Goal: Transaction & Acquisition: Download file/media

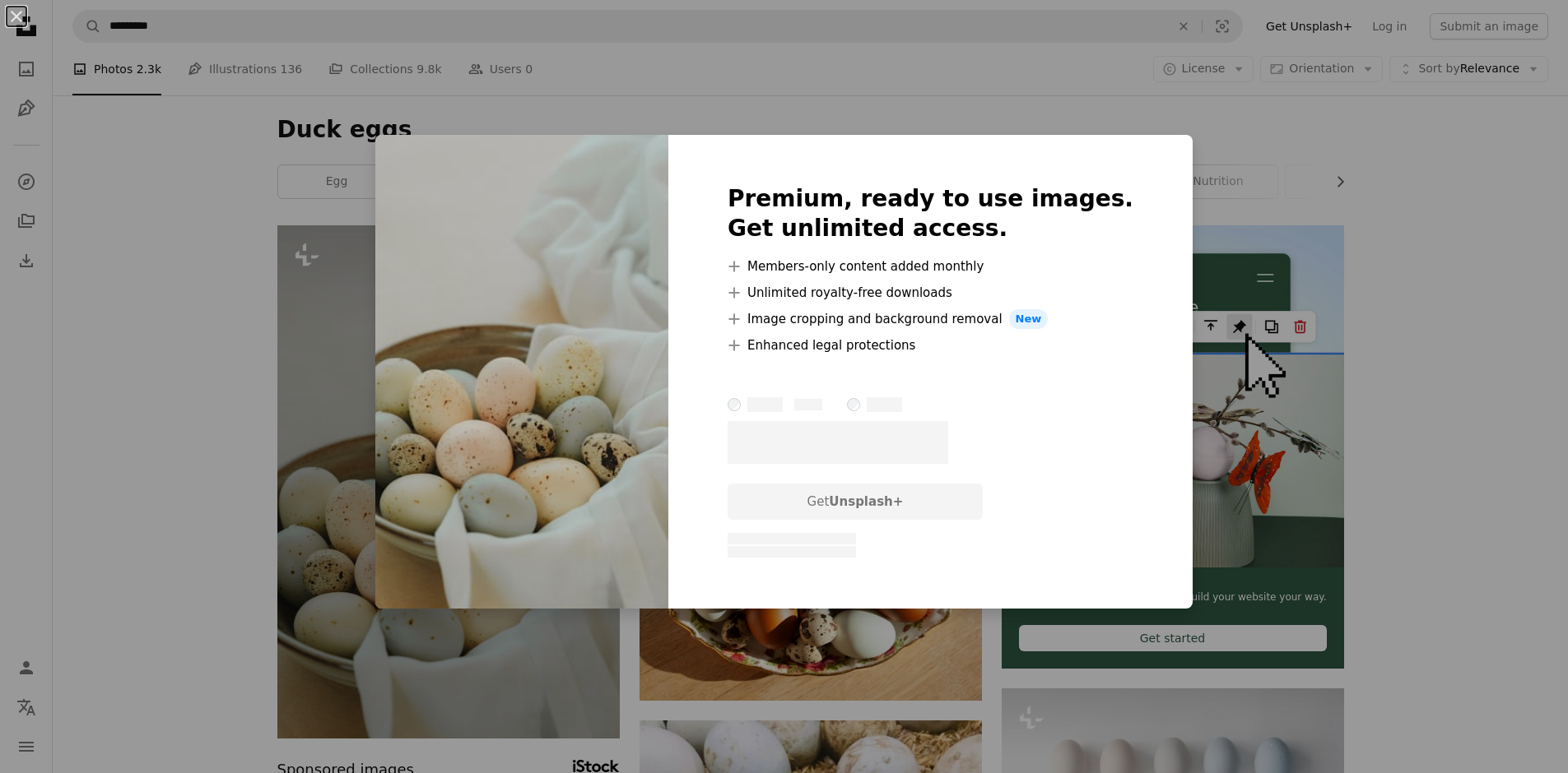
scroll to position [82, 0]
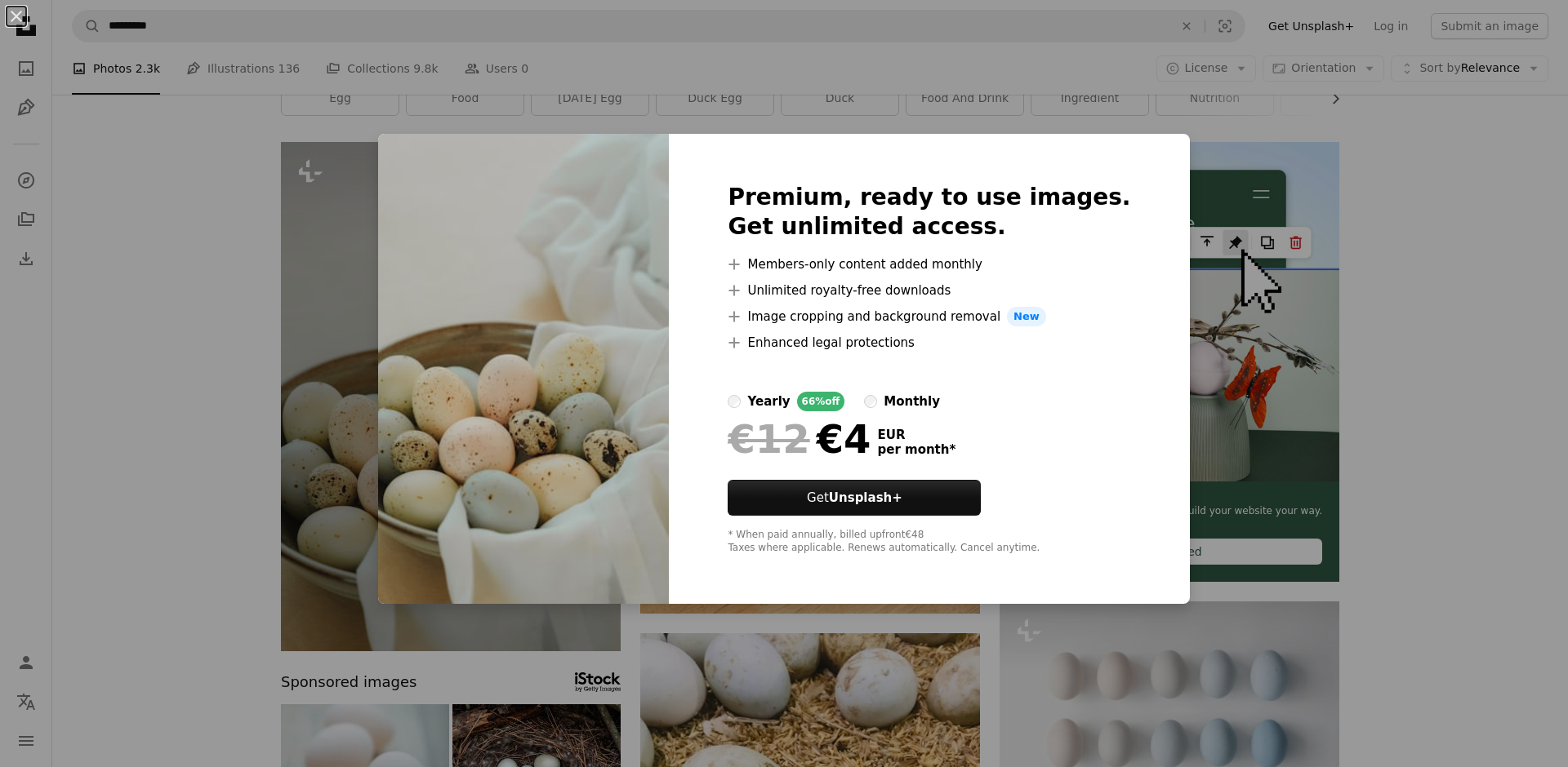
click at [1354, 354] on div "An X shape Premium, ready to use images. Get unlimited access. A plus sign Memb…" at bounding box center [784, 384] width 1568 height 767
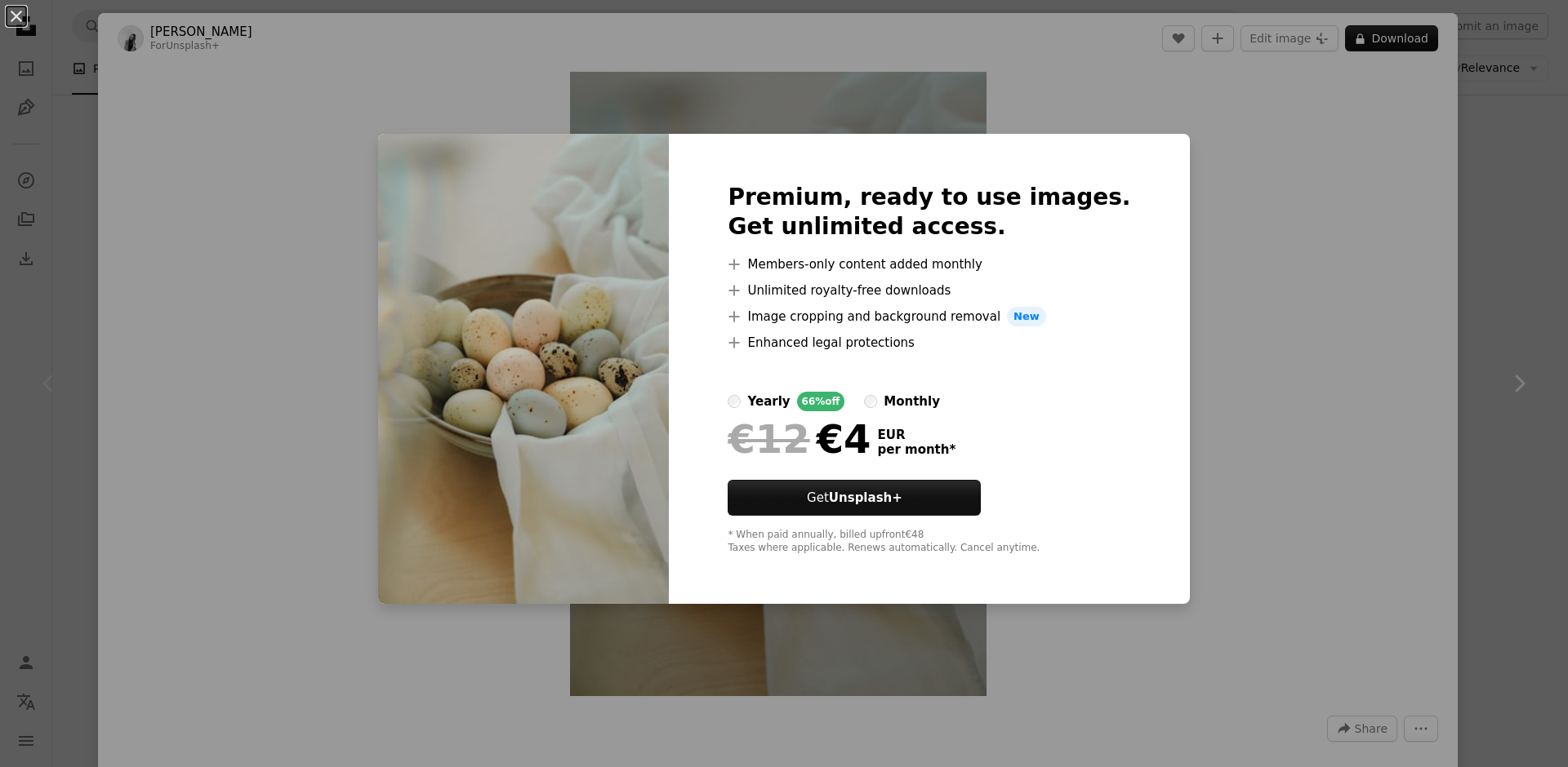
click at [1210, 162] on div "An X shape Premium, ready to use images. Get unlimited access. A plus sign Memb…" at bounding box center [784, 384] width 1568 height 767
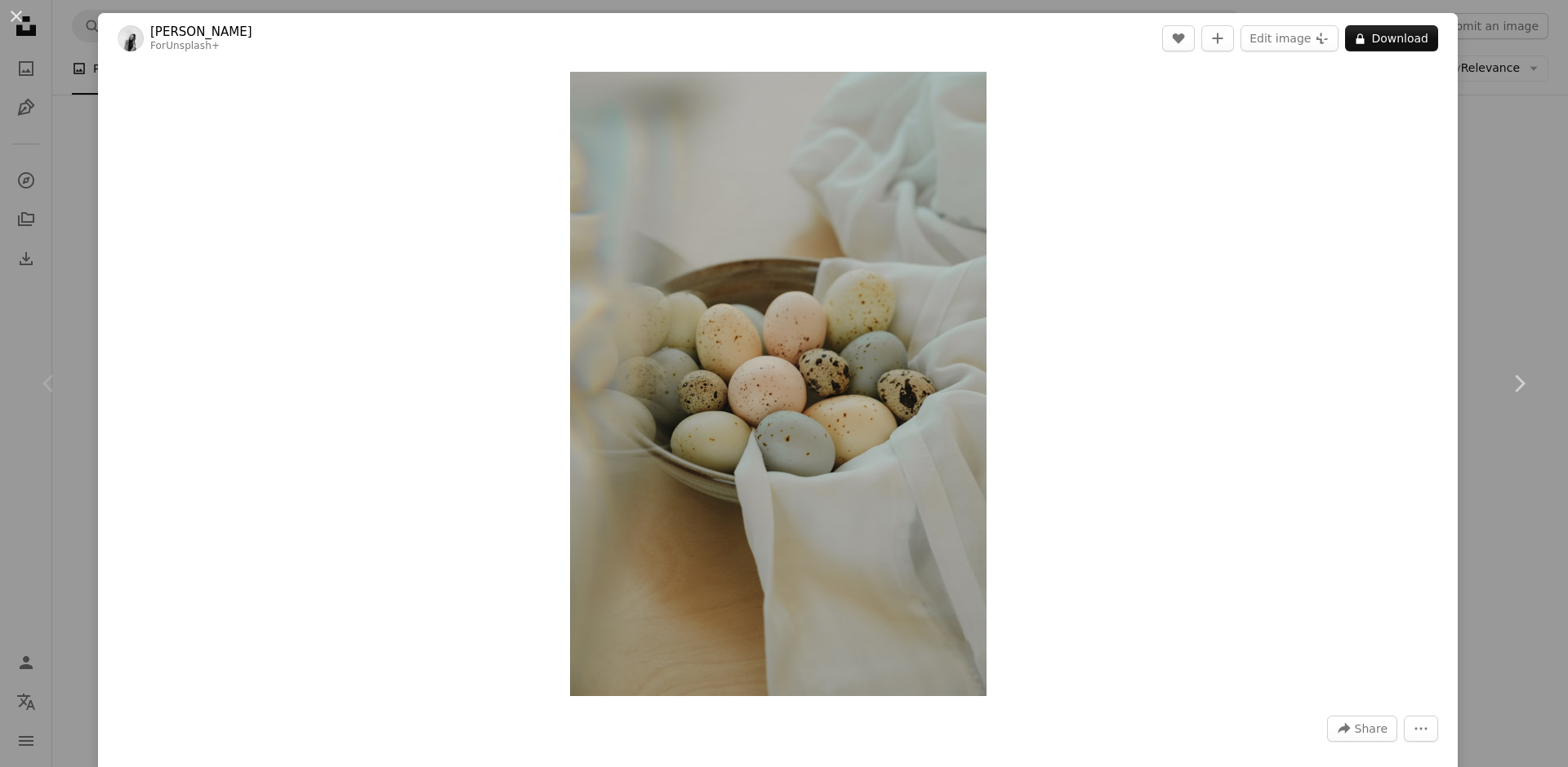
click at [1536, 118] on div "An X shape Chevron left Chevron right [PERSON_NAME] For Unsplash+ A heart A plu…" at bounding box center [784, 384] width 1568 height 767
